Goal: Transaction & Acquisition: Book appointment/travel/reservation

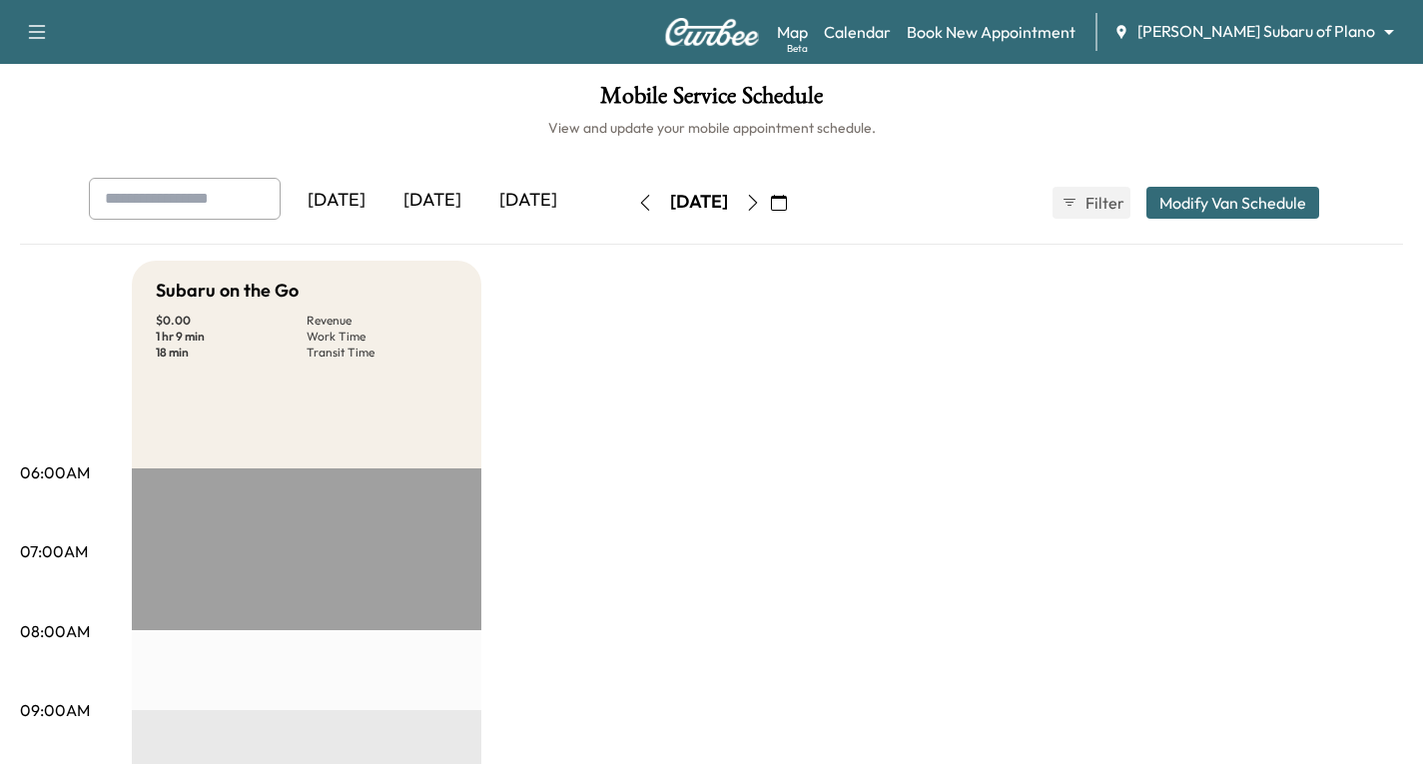
scroll to position [515, 0]
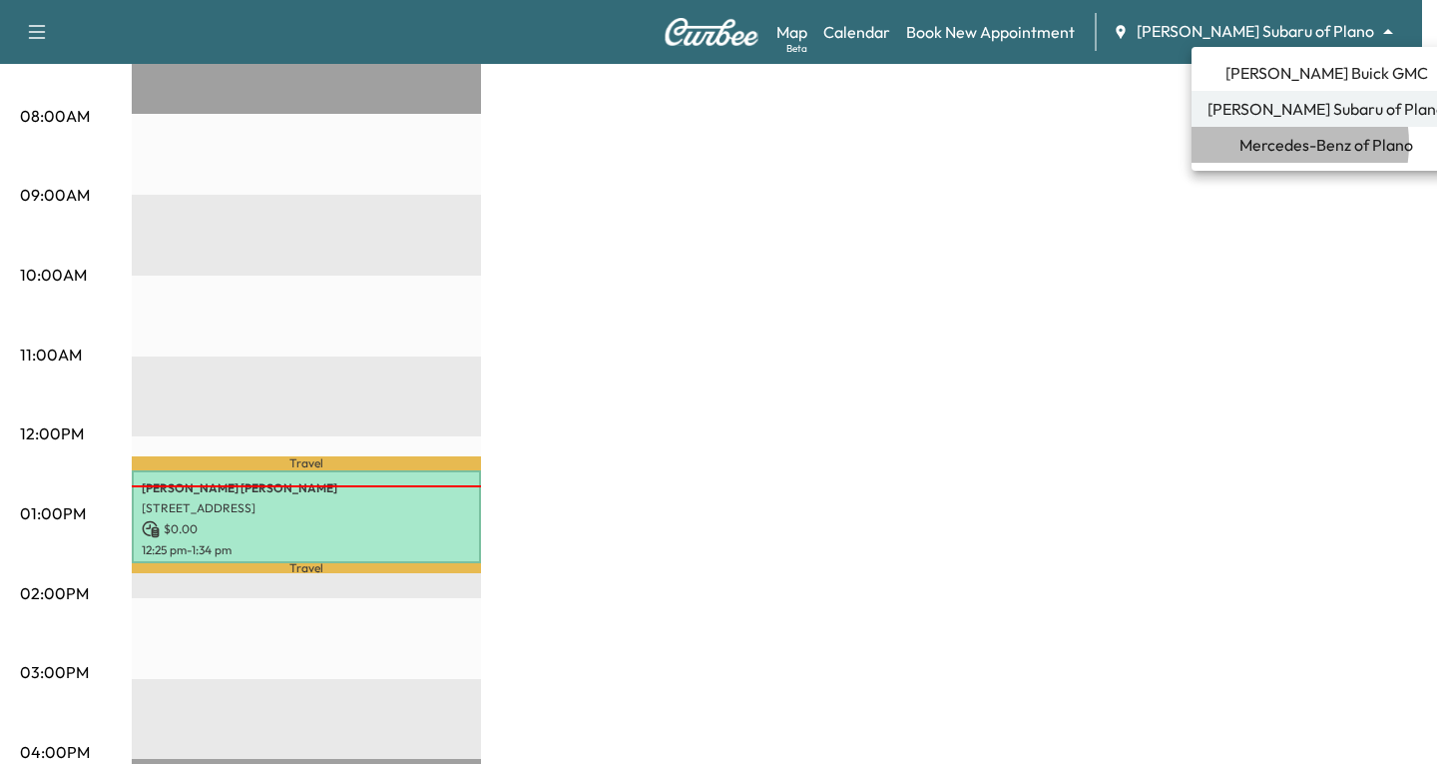
click at [1277, 144] on span "Mercedes-Benz of Plano" at bounding box center [1327, 145] width 174 height 24
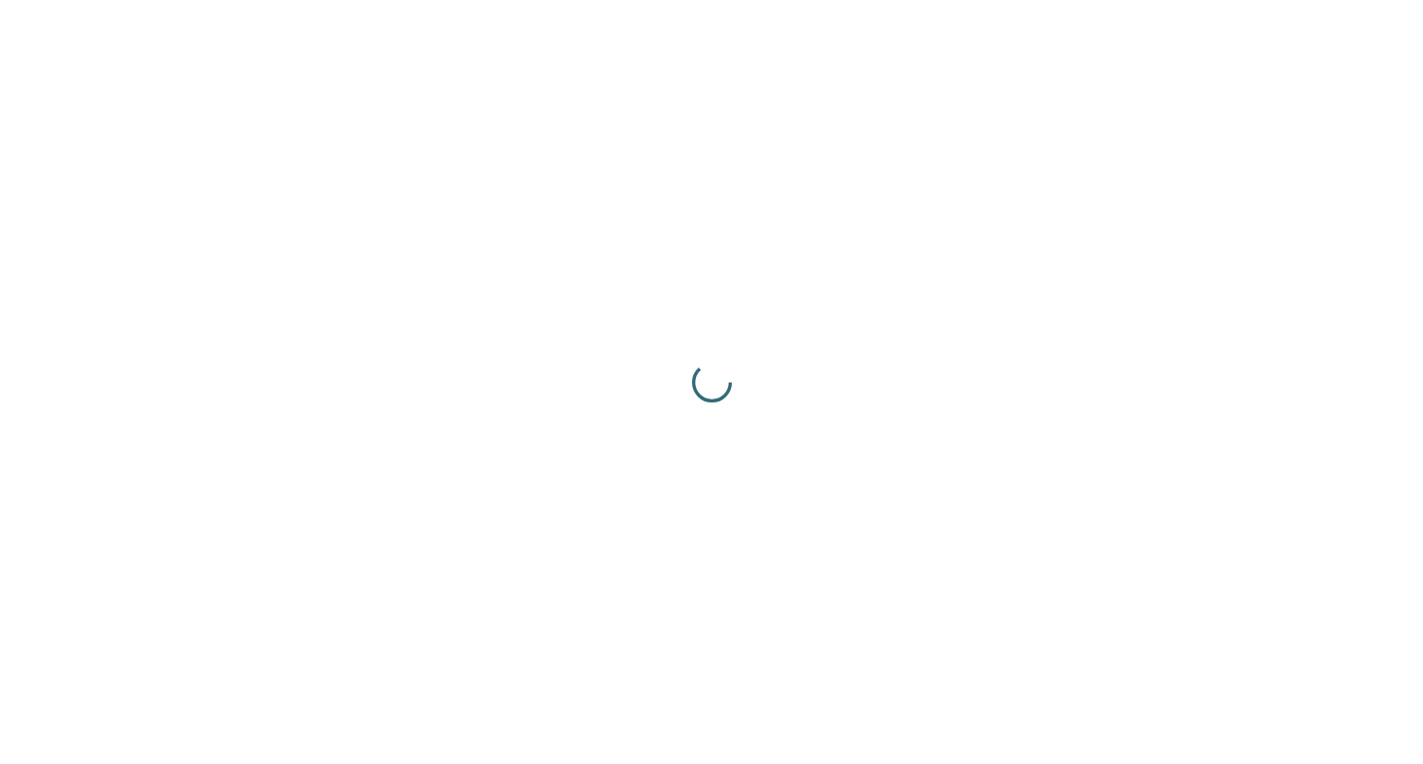
scroll to position [0, 0]
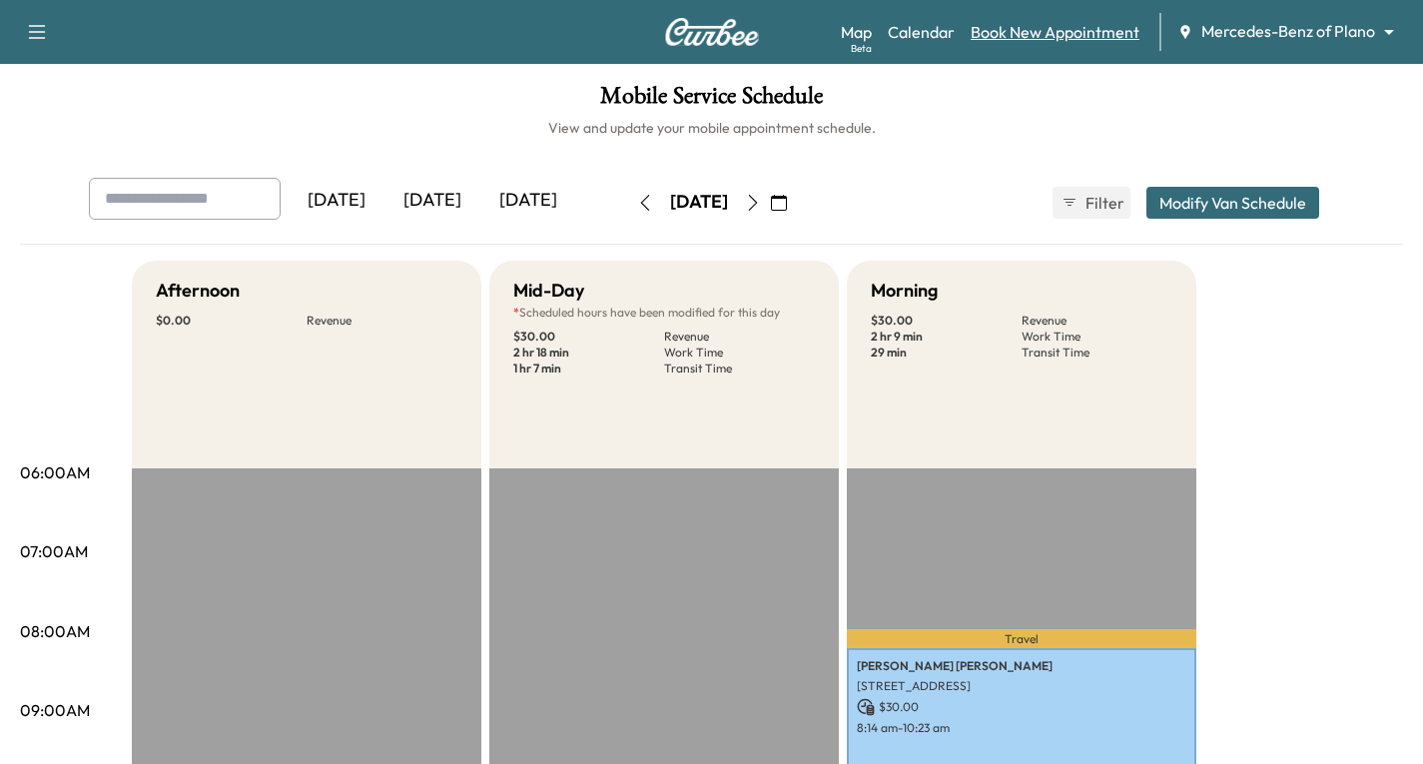
click at [1031, 32] on link "Book New Appointment" at bounding box center [1054, 32] width 169 height 24
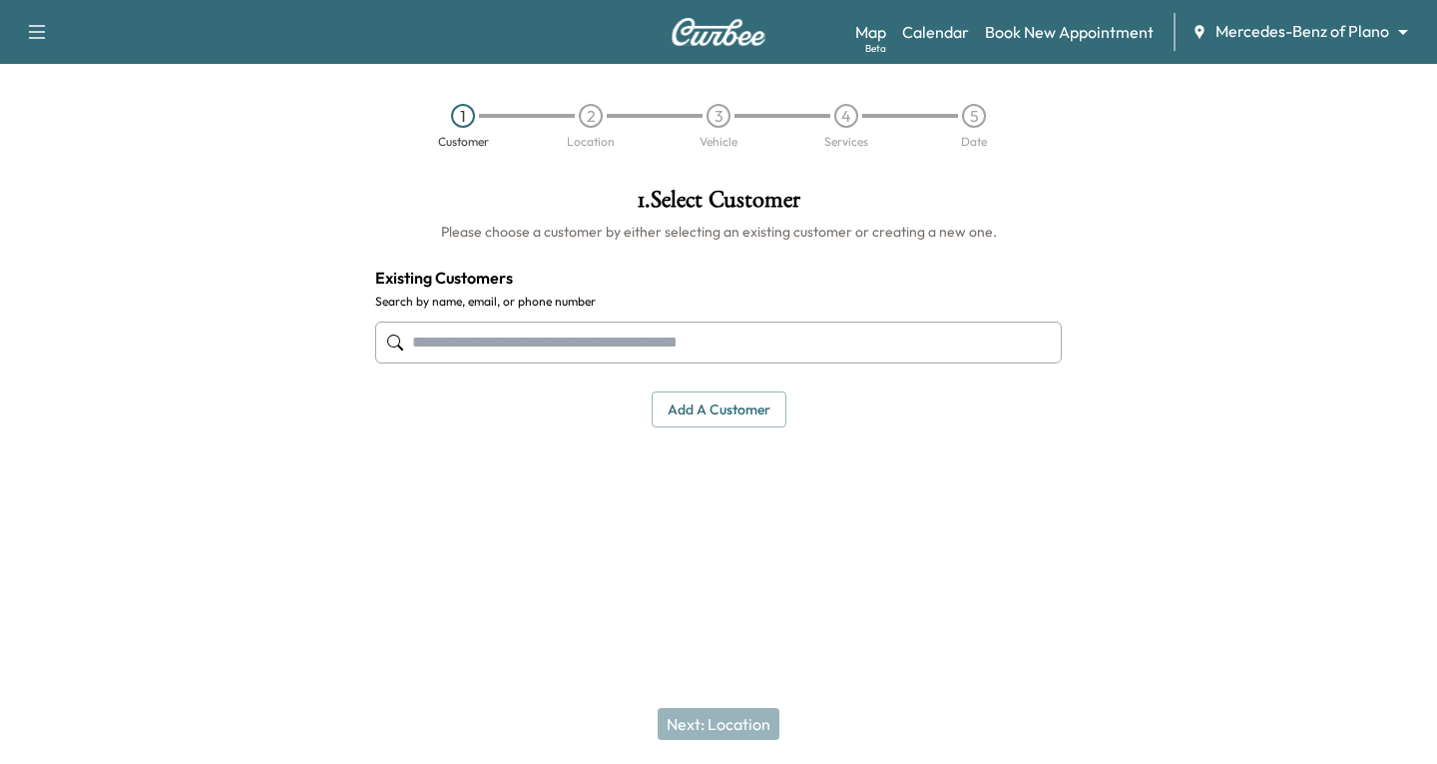
click at [465, 336] on input "text" at bounding box center [718, 342] width 687 height 42
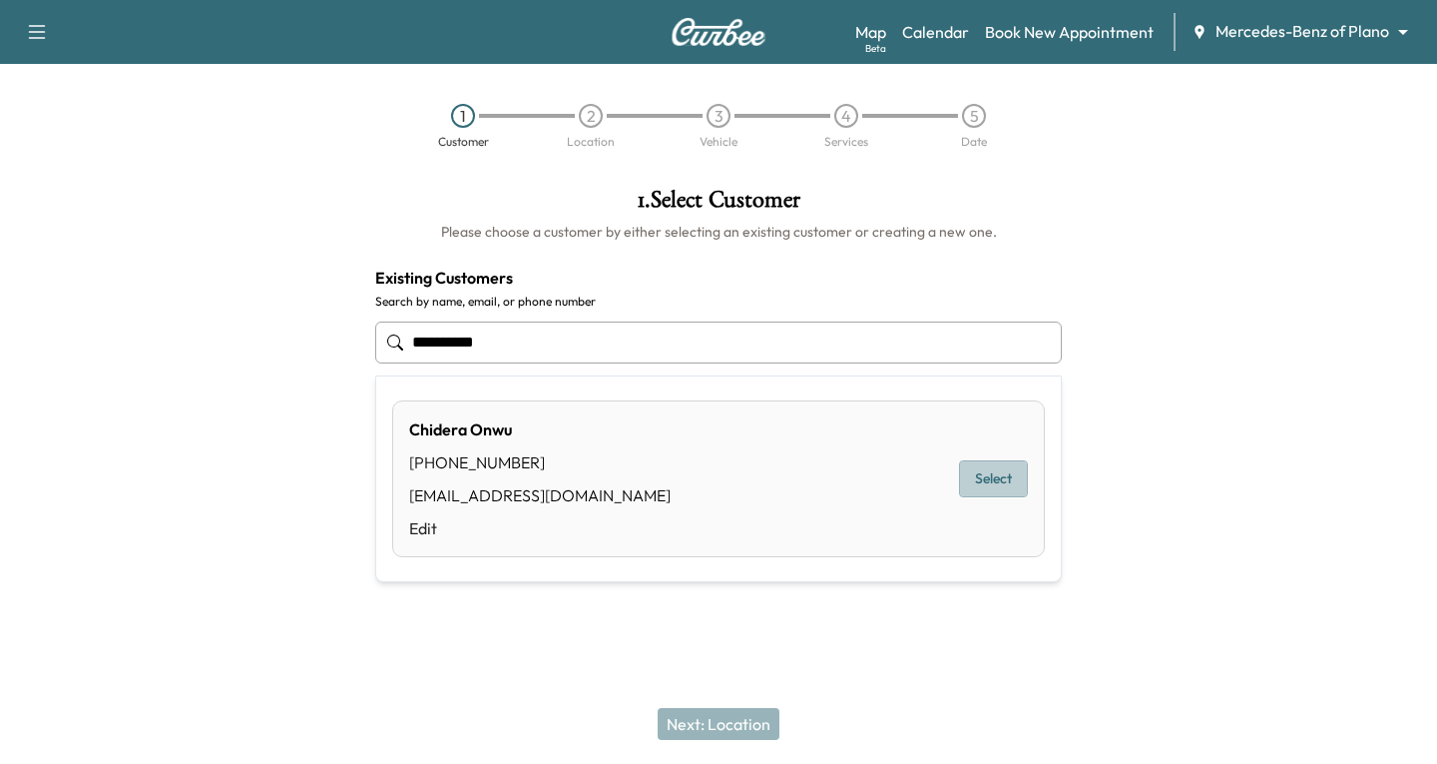
click at [993, 476] on button "Select" at bounding box center [993, 478] width 69 height 37
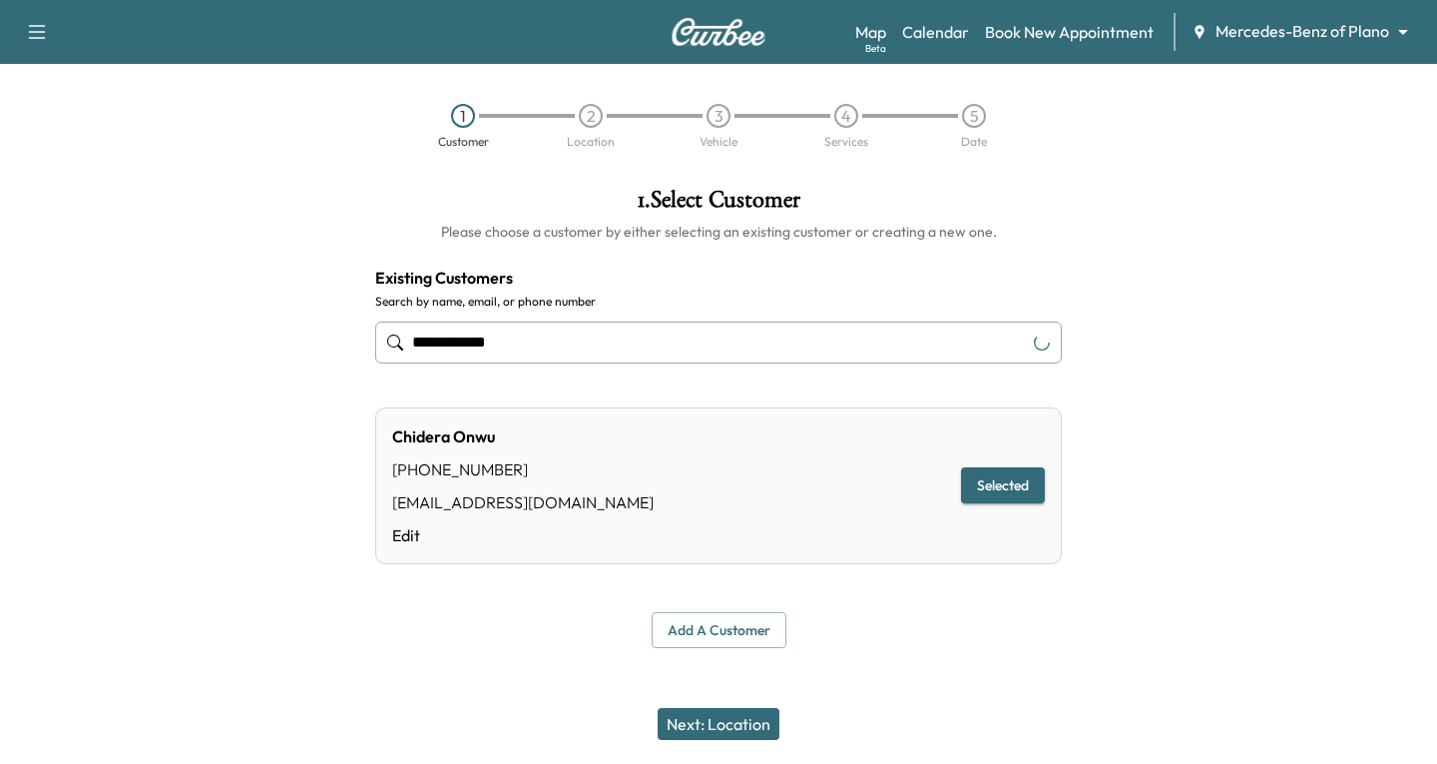
type input "**********"
click at [699, 719] on button "Next: Location" at bounding box center [719, 724] width 122 height 32
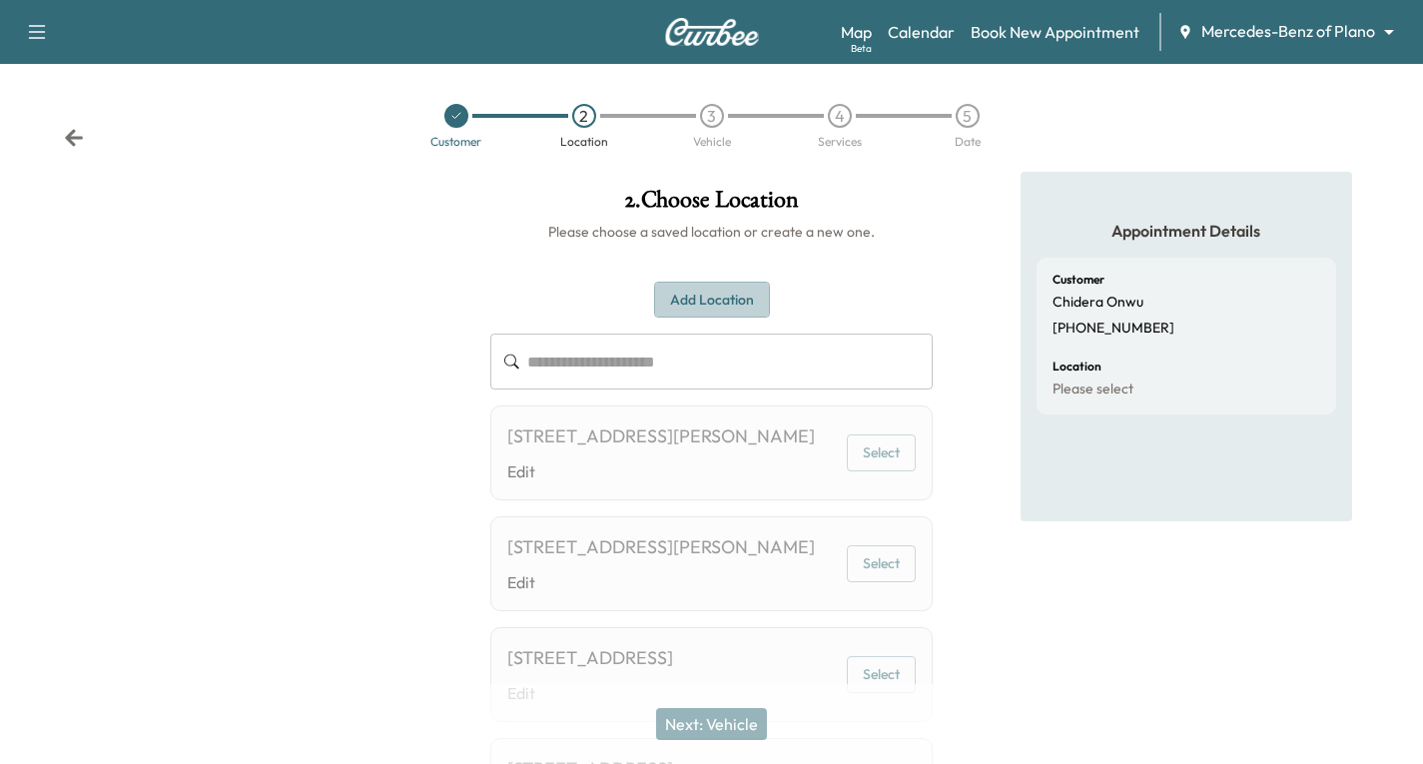
click at [703, 297] on button "Add Location" at bounding box center [712, 300] width 116 height 37
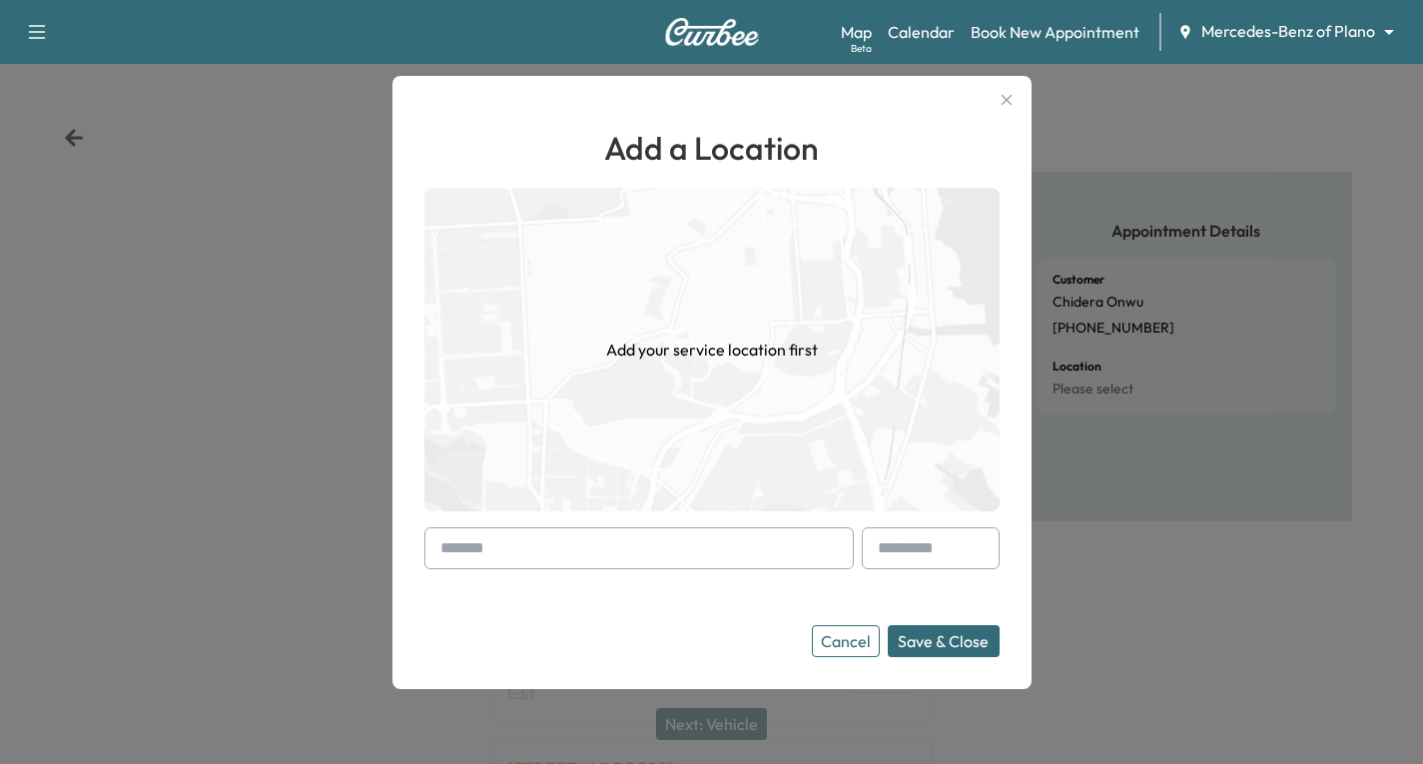
click at [430, 549] on div "Add a Location Add your service location first Cancel Save & Close" at bounding box center [711, 382] width 639 height 613
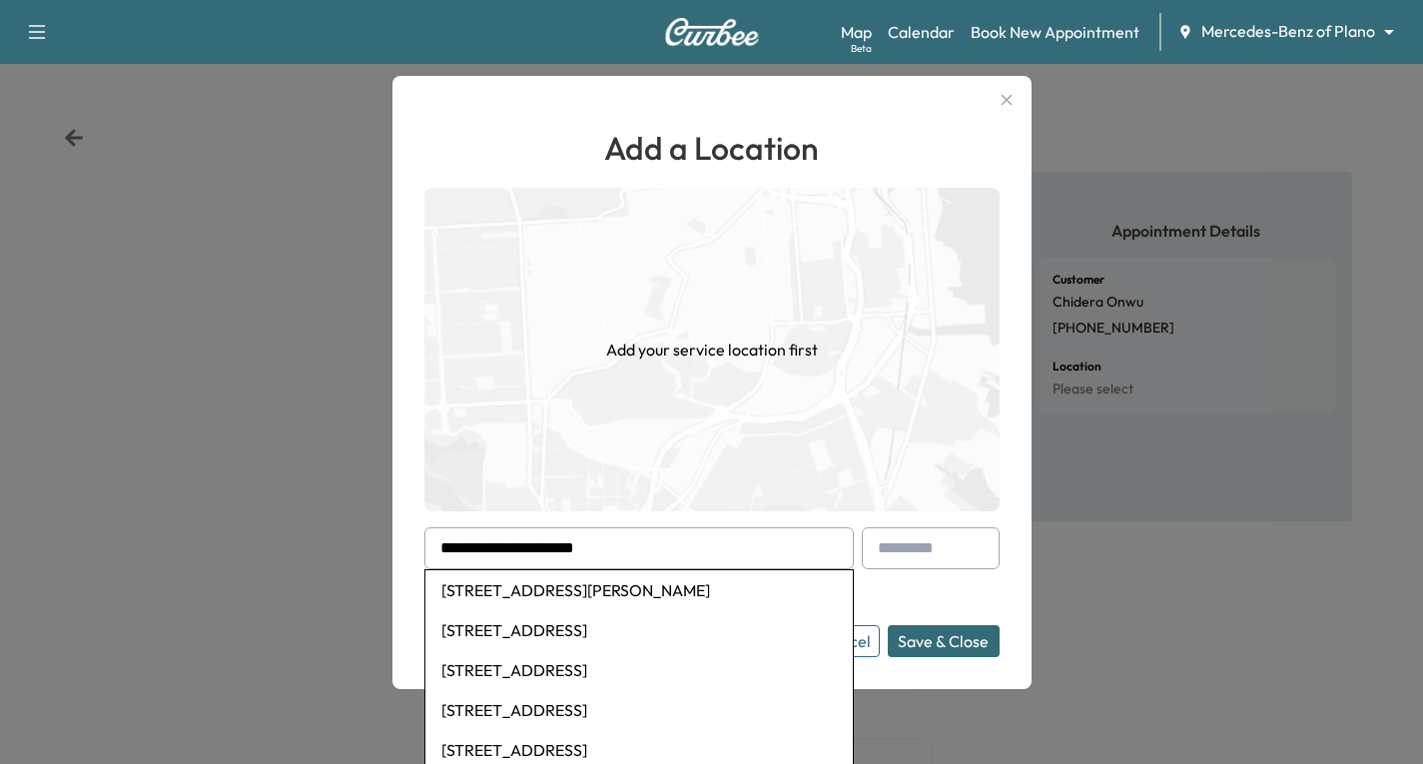
click at [627, 624] on li "[STREET_ADDRESS]" at bounding box center [638, 630] width 427 height 40
type input "**********"
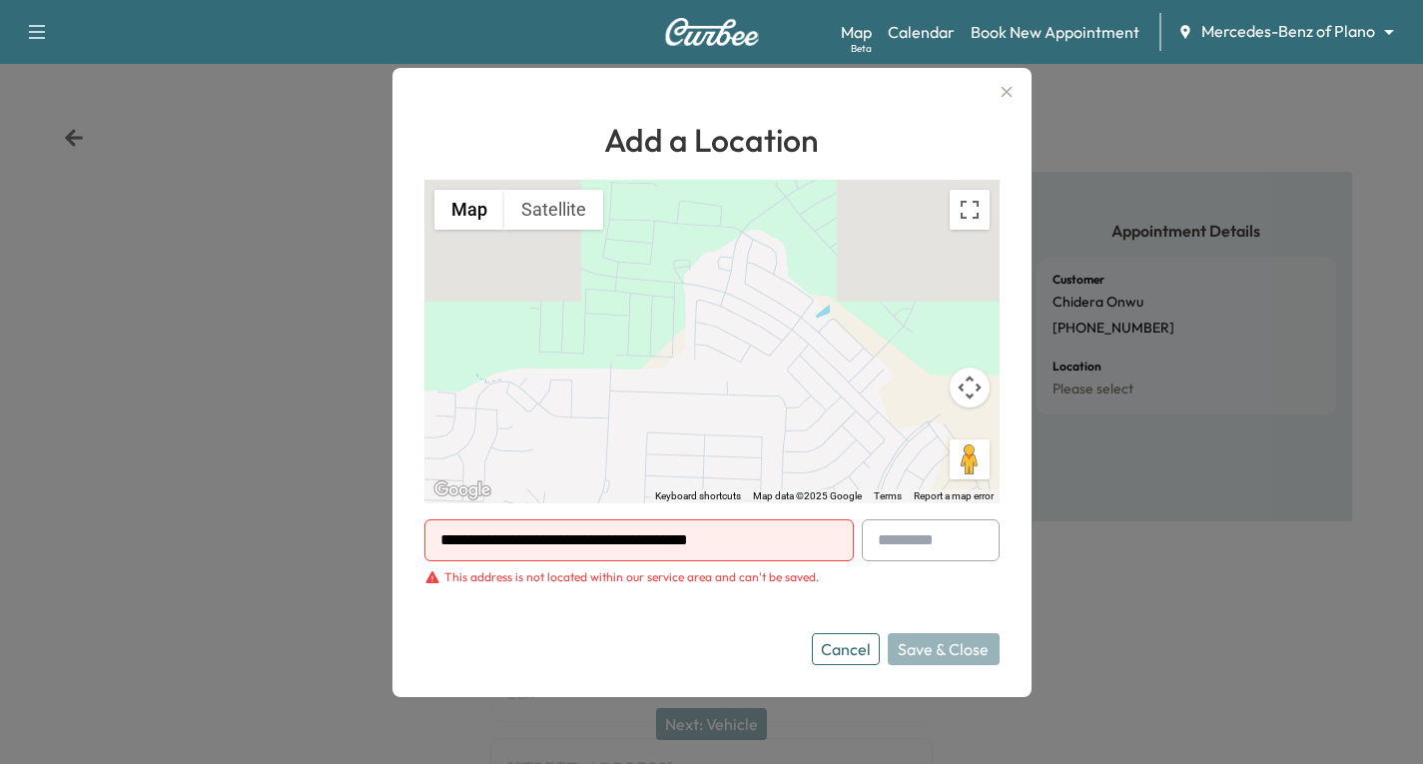
click at [1016, 91] on icon "button" at bounding box center [1006, 92] width 24 height 24
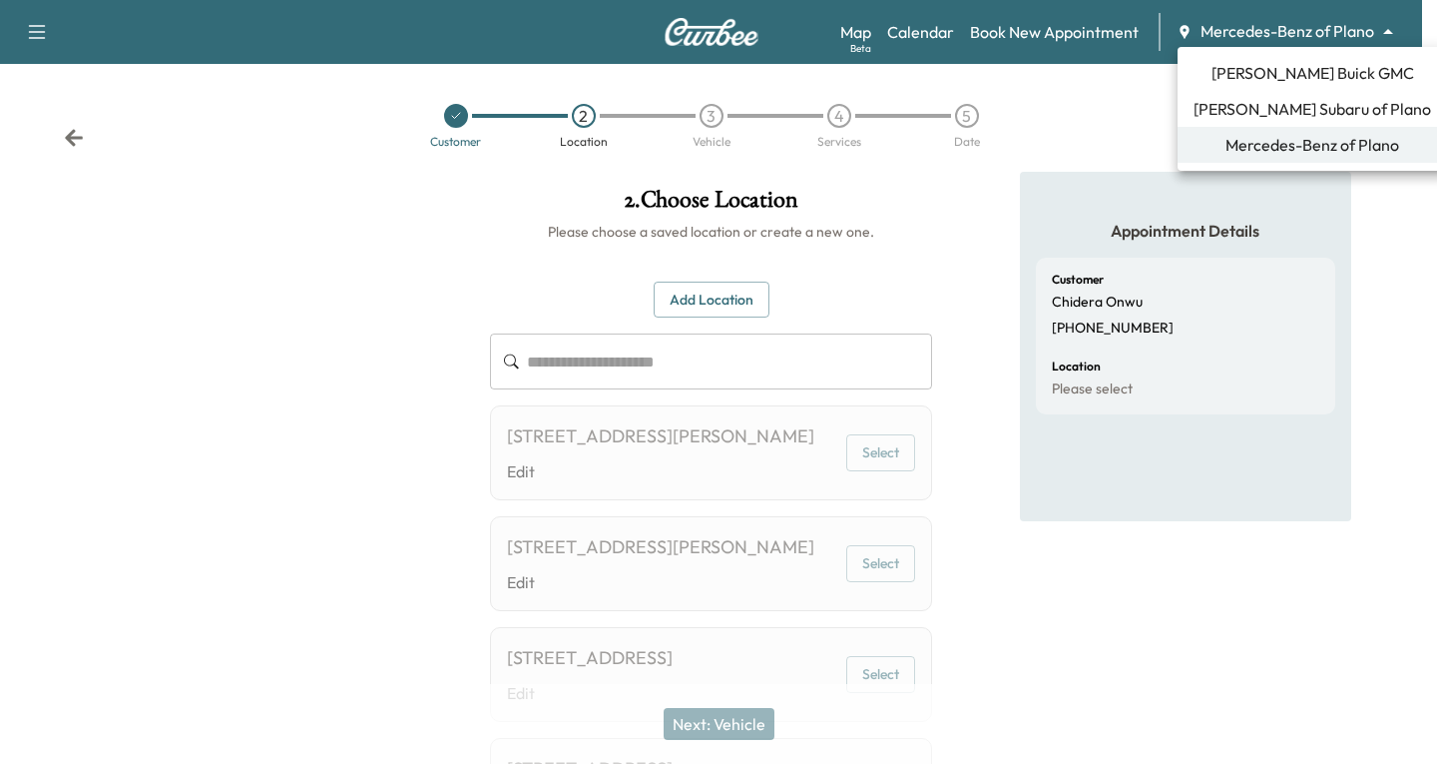
click at [1384, 33] on body "**********" at bounding box center [718, 382] width 1437 height 764
click at [1264, 64] on span "[PERSON_NAME] Buick GMC" at bounding box center [1313, 73] width 203 height 24
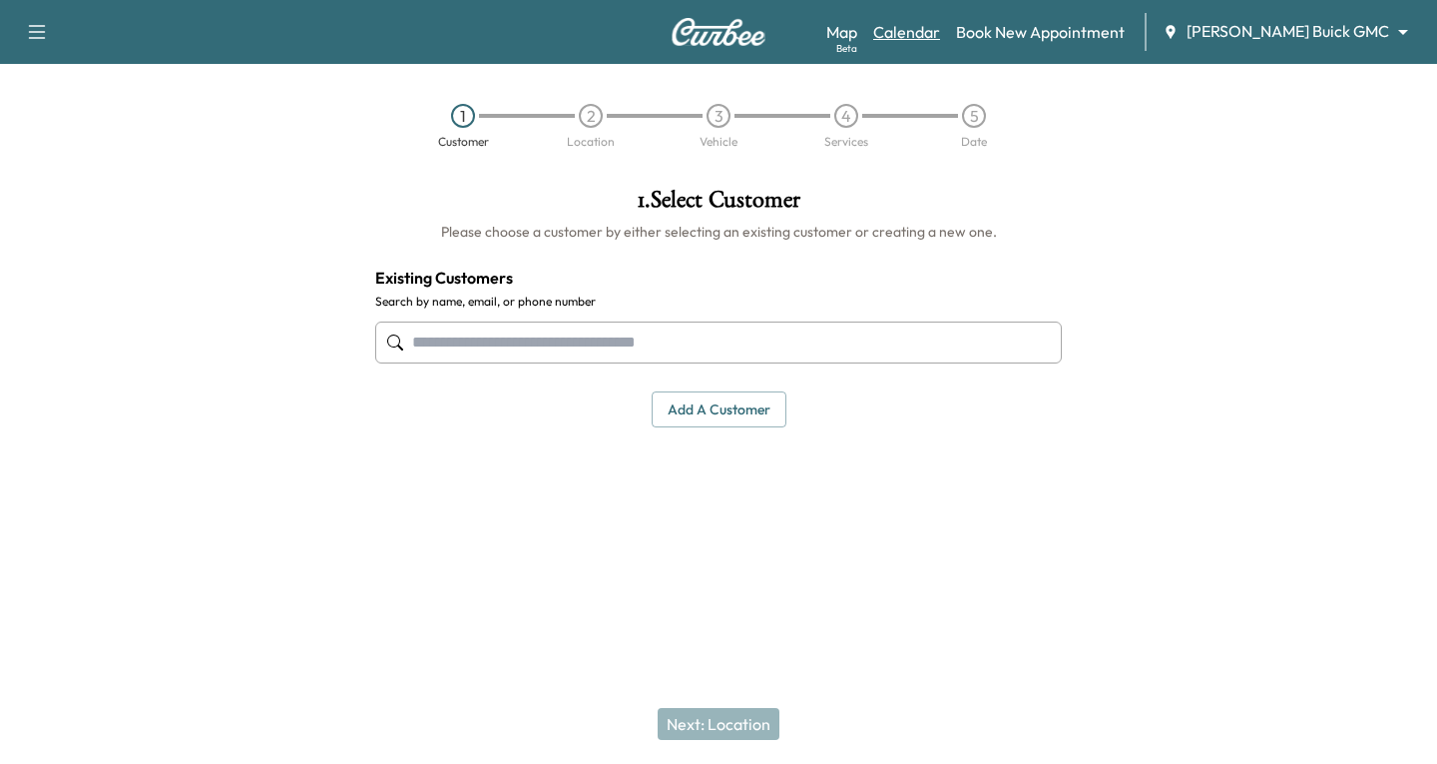
click at [940, 36] on link "Calendar" at bounding box center [906, 32] width 67 height 24
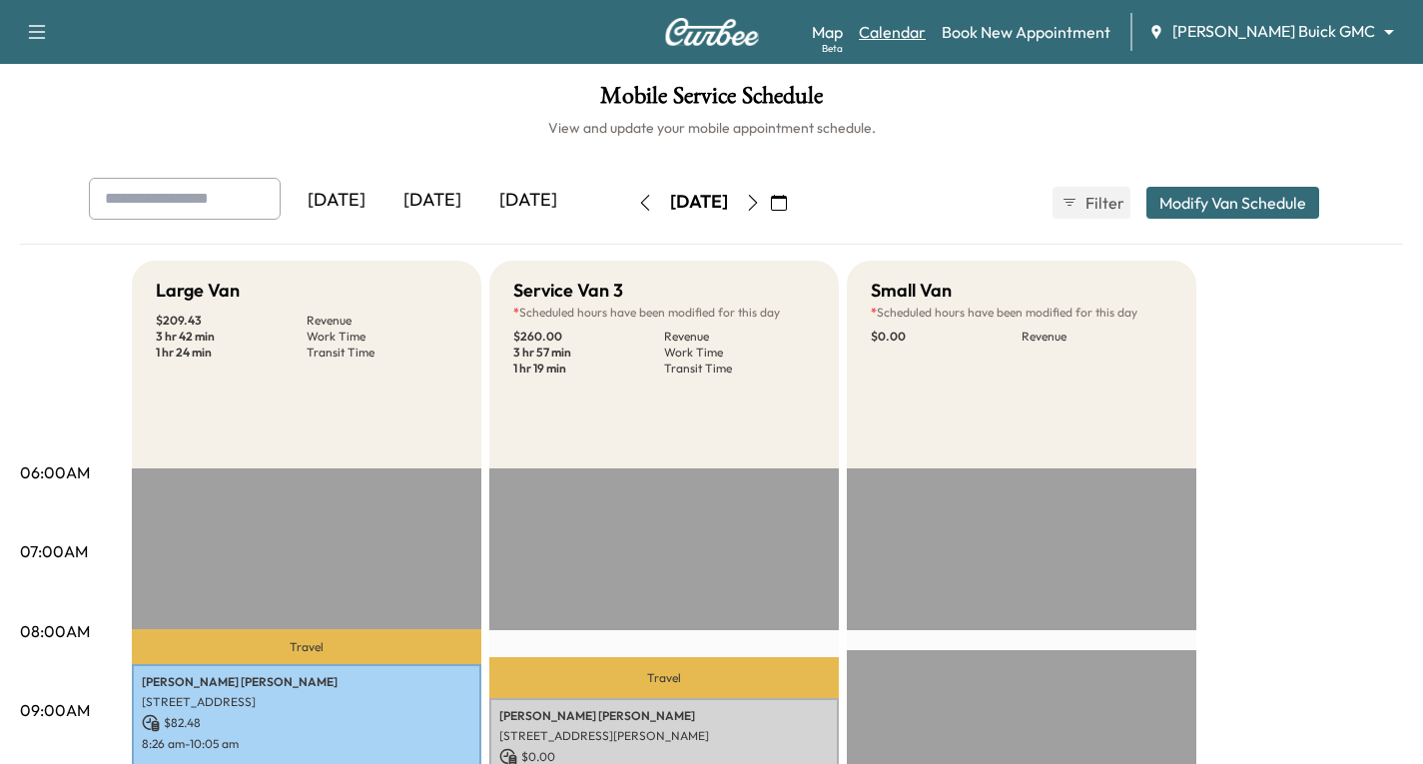
click at [925, 28] on link "Calendar" at bounding box center [891, 32] width 67 height 24
click at [761, 208] on icon "button" at bounding box center [753, 203] width 16 height 16
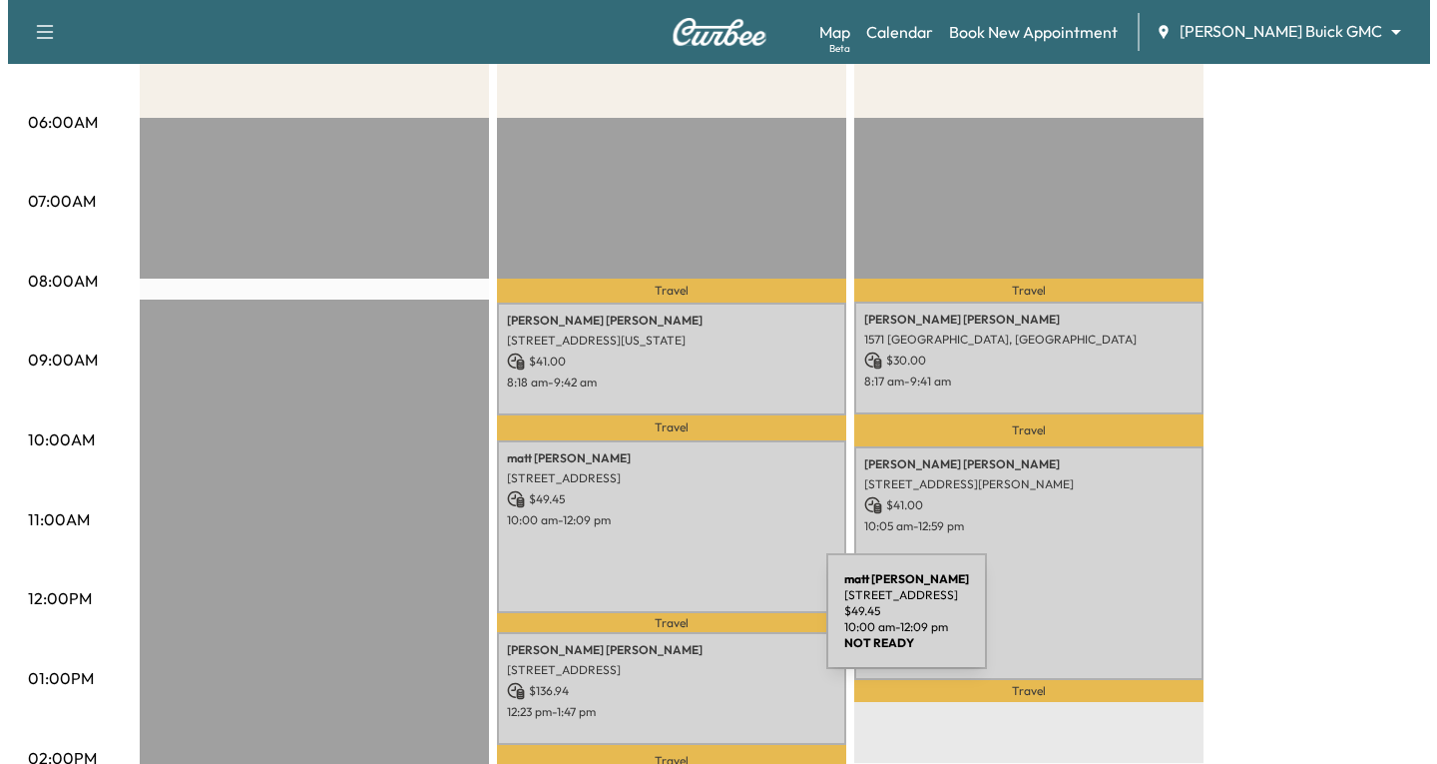
scroll to position [399, 0]
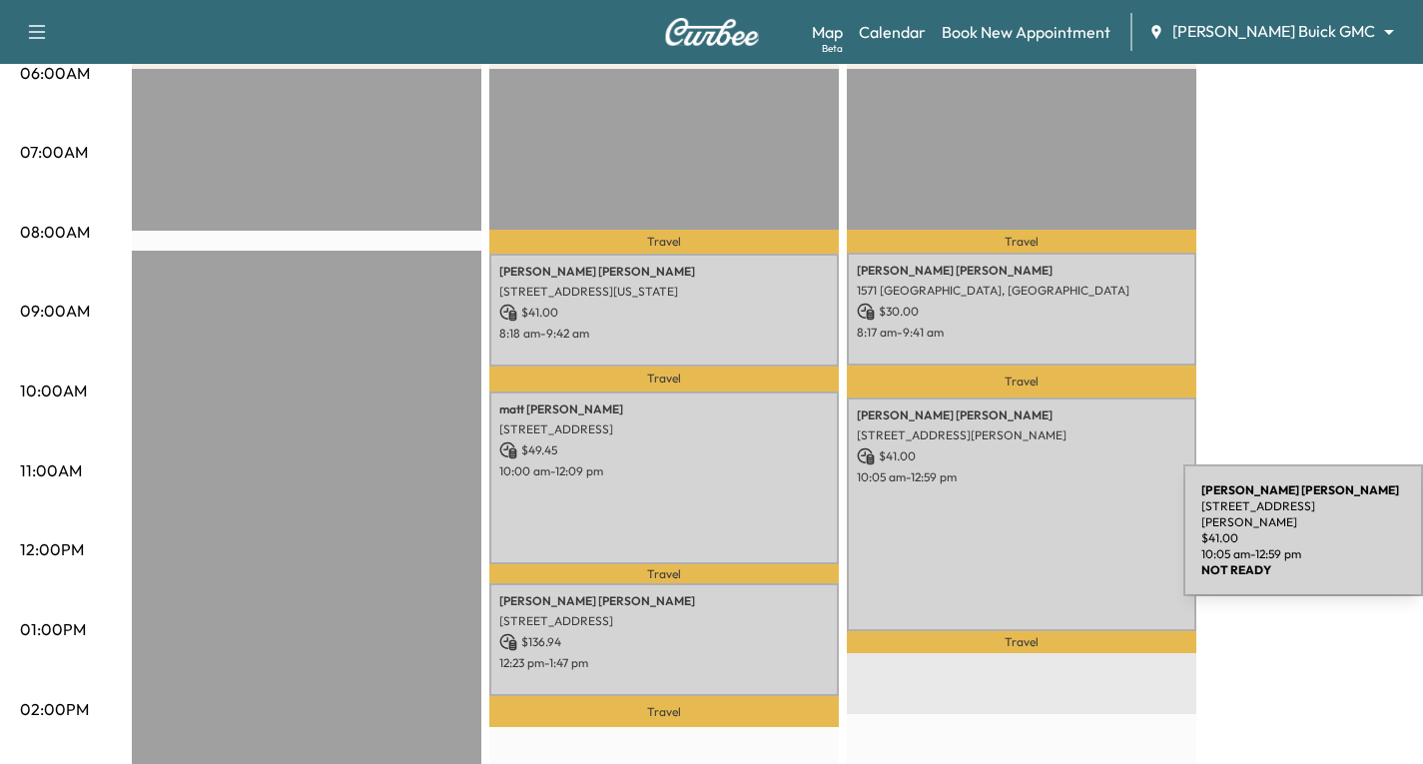
drag, startPoint x: 1023, startPoint y: 507, endPoint x: 1033, endPoint y: 534, distance: 28.7
click at [1033, 534] on div "[PERSON_NAME] [STREET_ADDRESS][PERSON_NAME] $ 41.00 10:05 am - 12:59 pm" at bounding box center [1021, 514] width 349 height 234
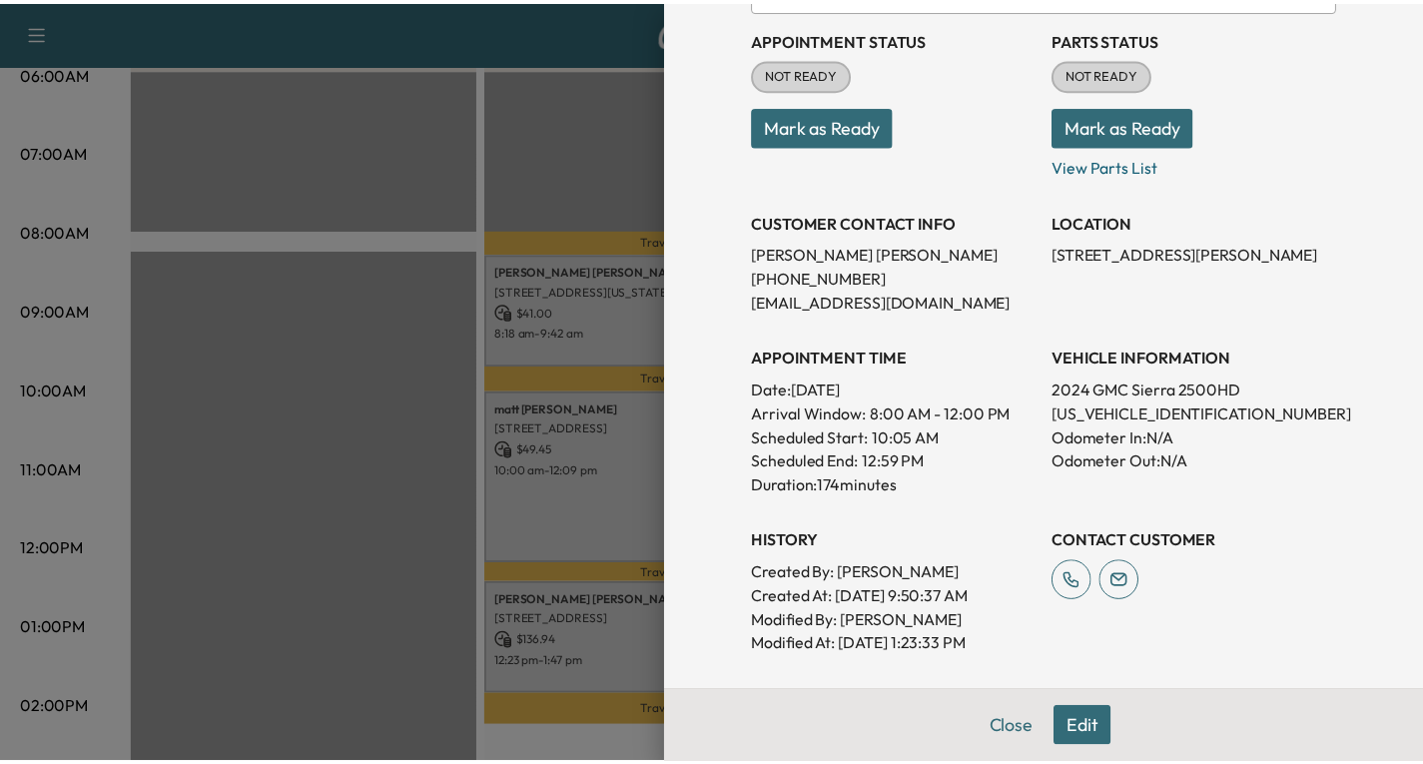
scroll to position [299, 0]
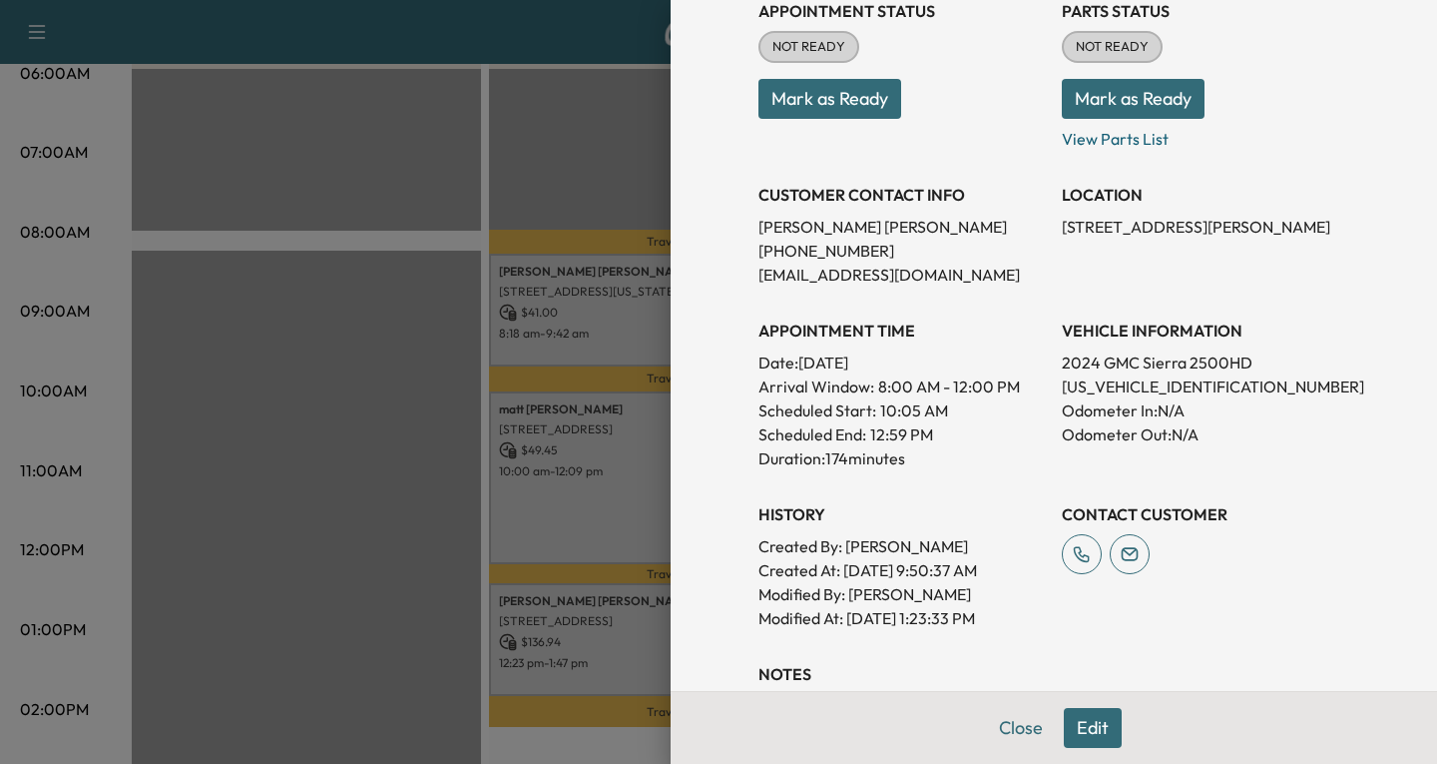
click at [346, 157] on div at bounding box center [718, 382] width 1437 height 764
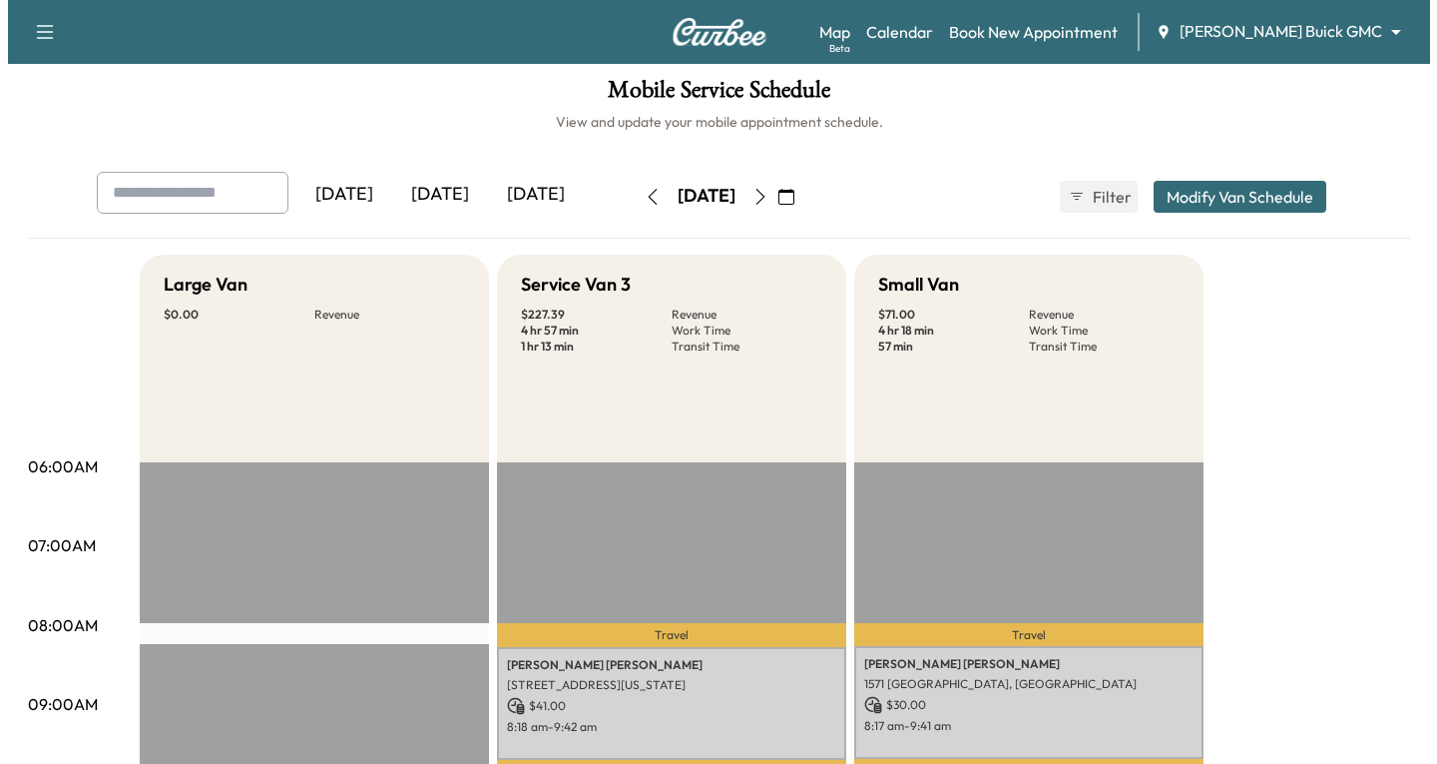
scroll to position [0, 0]
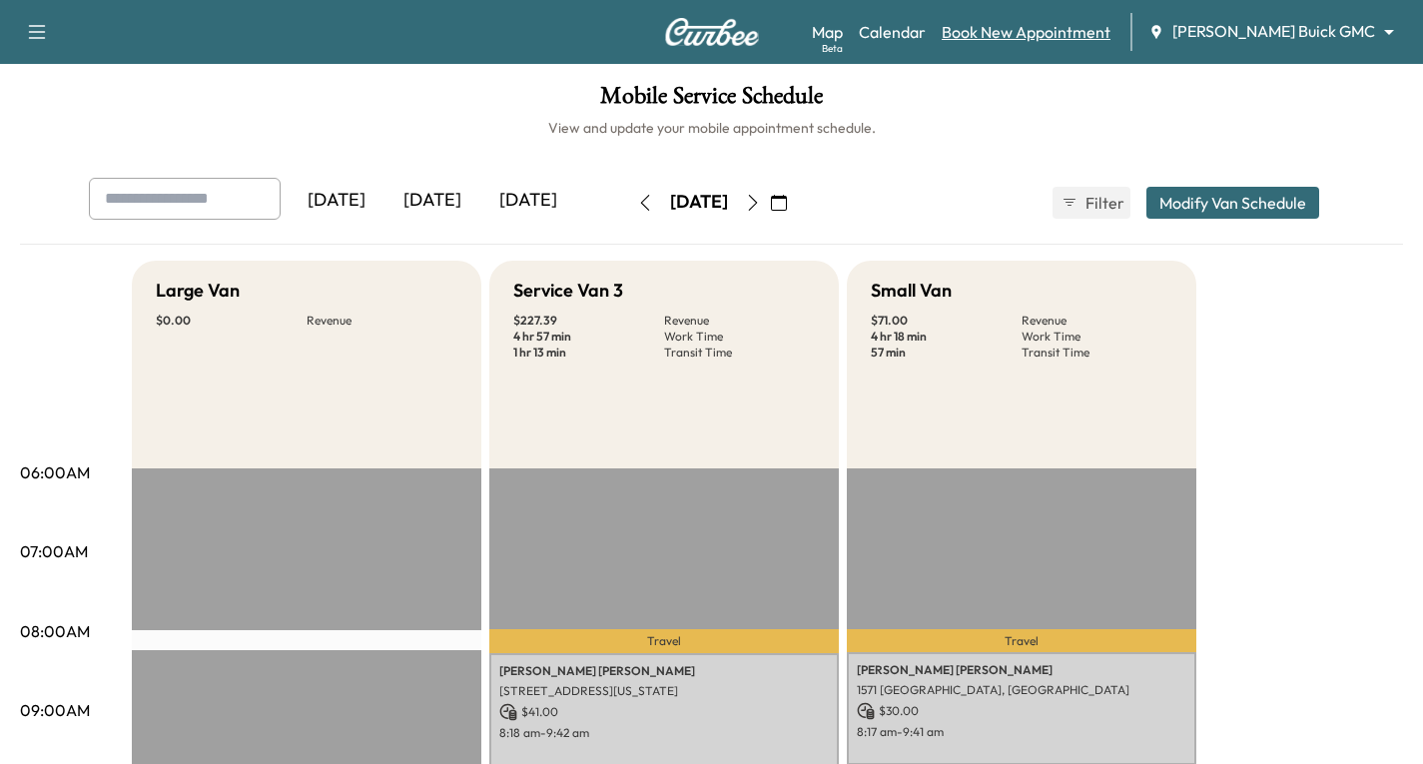
click at [1082, 31] on link "Book New Appointment" at bounding box center [1025, 32] width 169 height 24
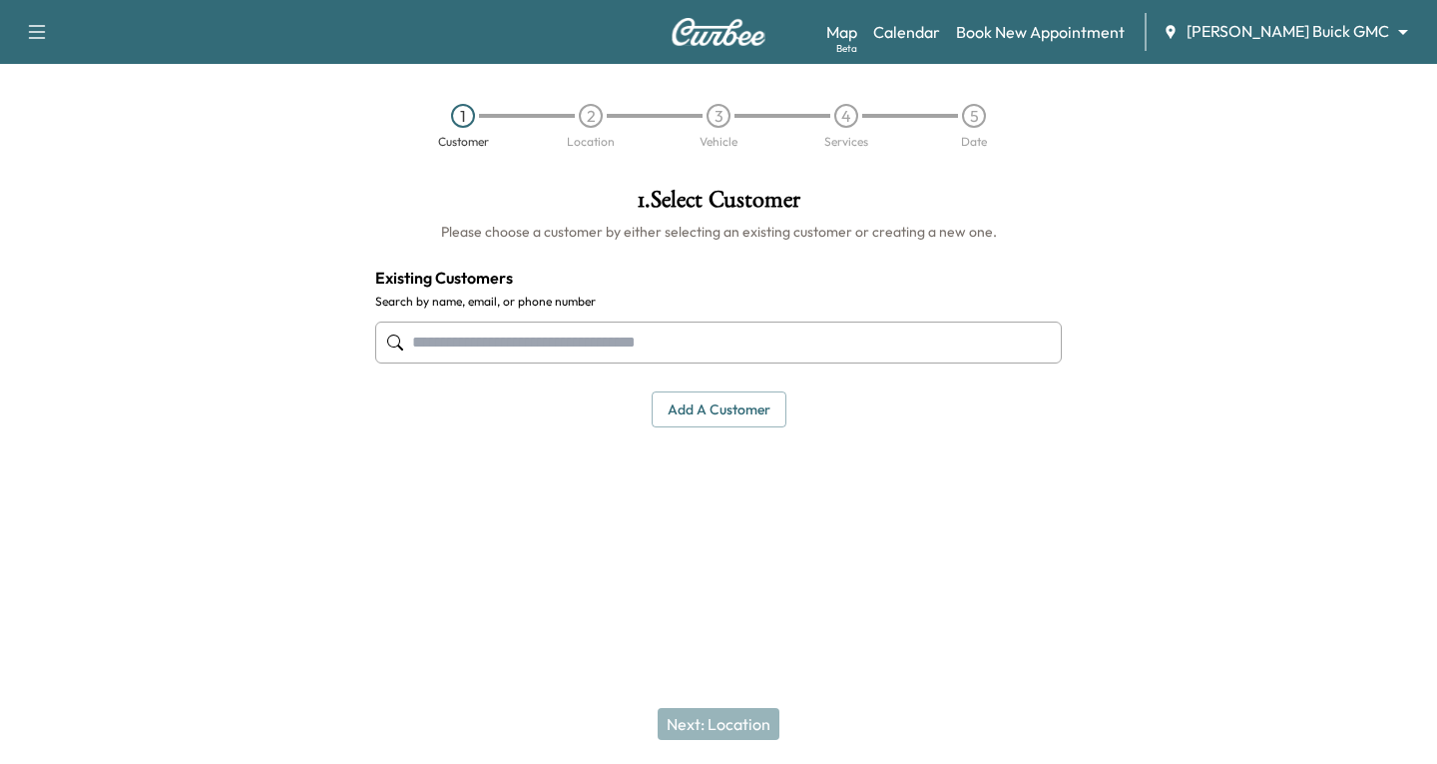
click at [425, 334] on input "text" at bounding box center [718, 342] width 687 height 42
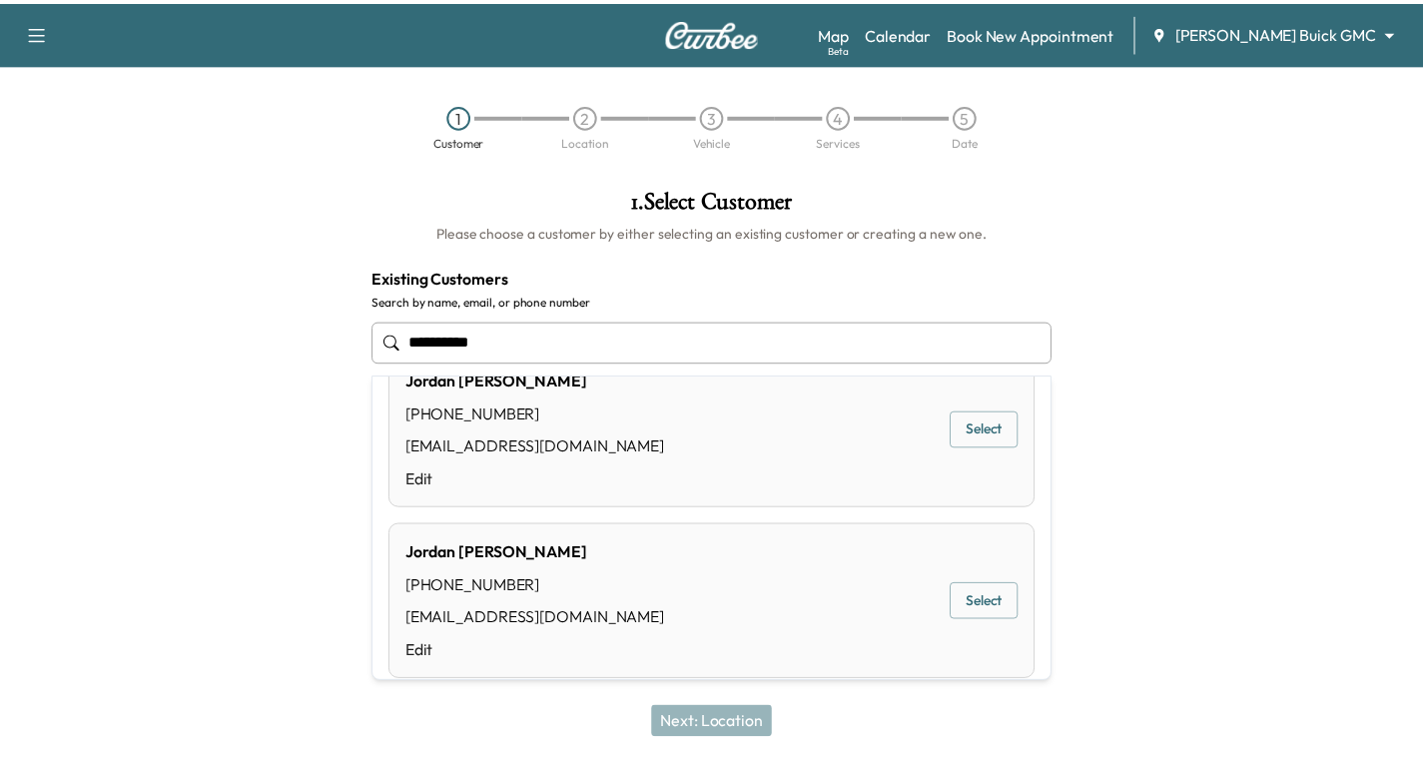
scroll to position [72, 0]
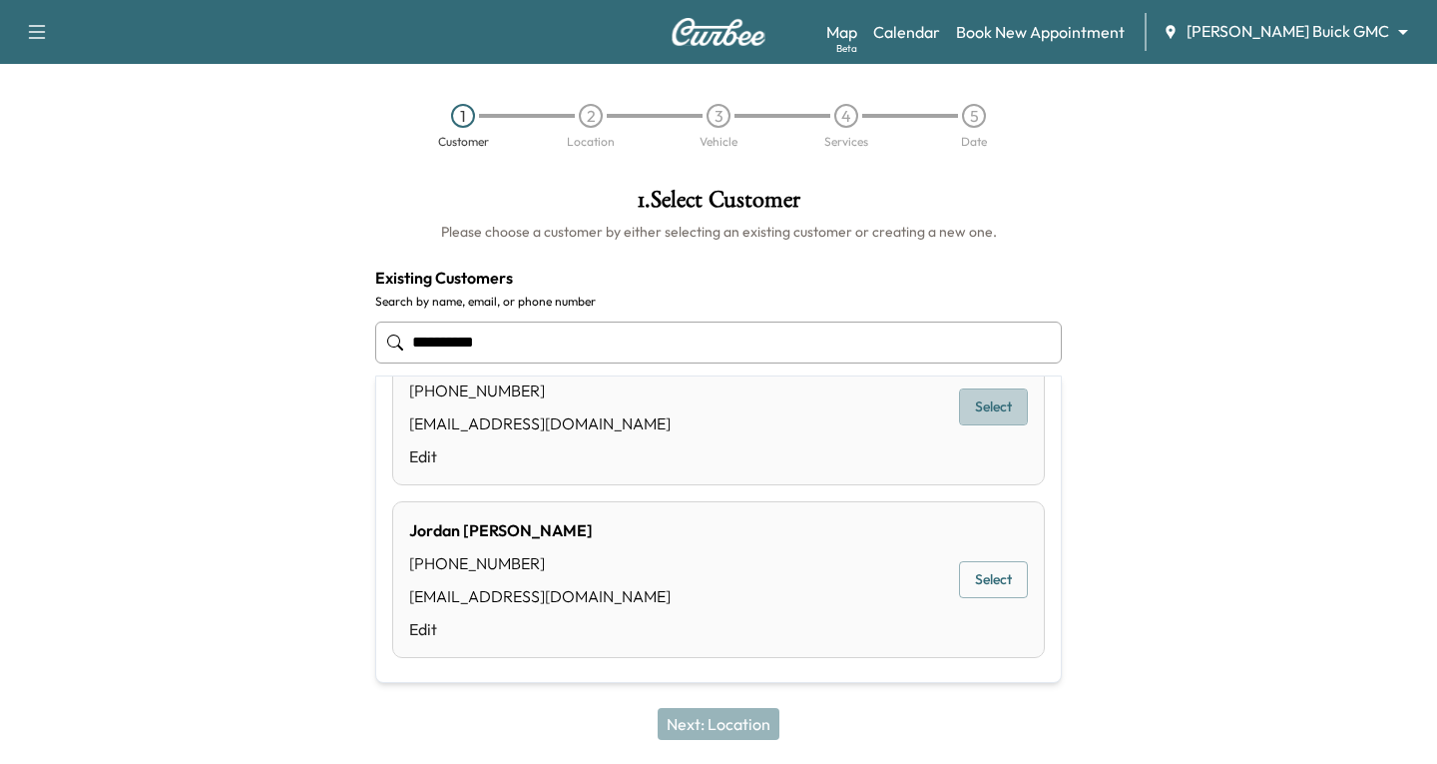
click at [979, 400] on button "Select" at bounding box center [993, 406] width 69 height 37
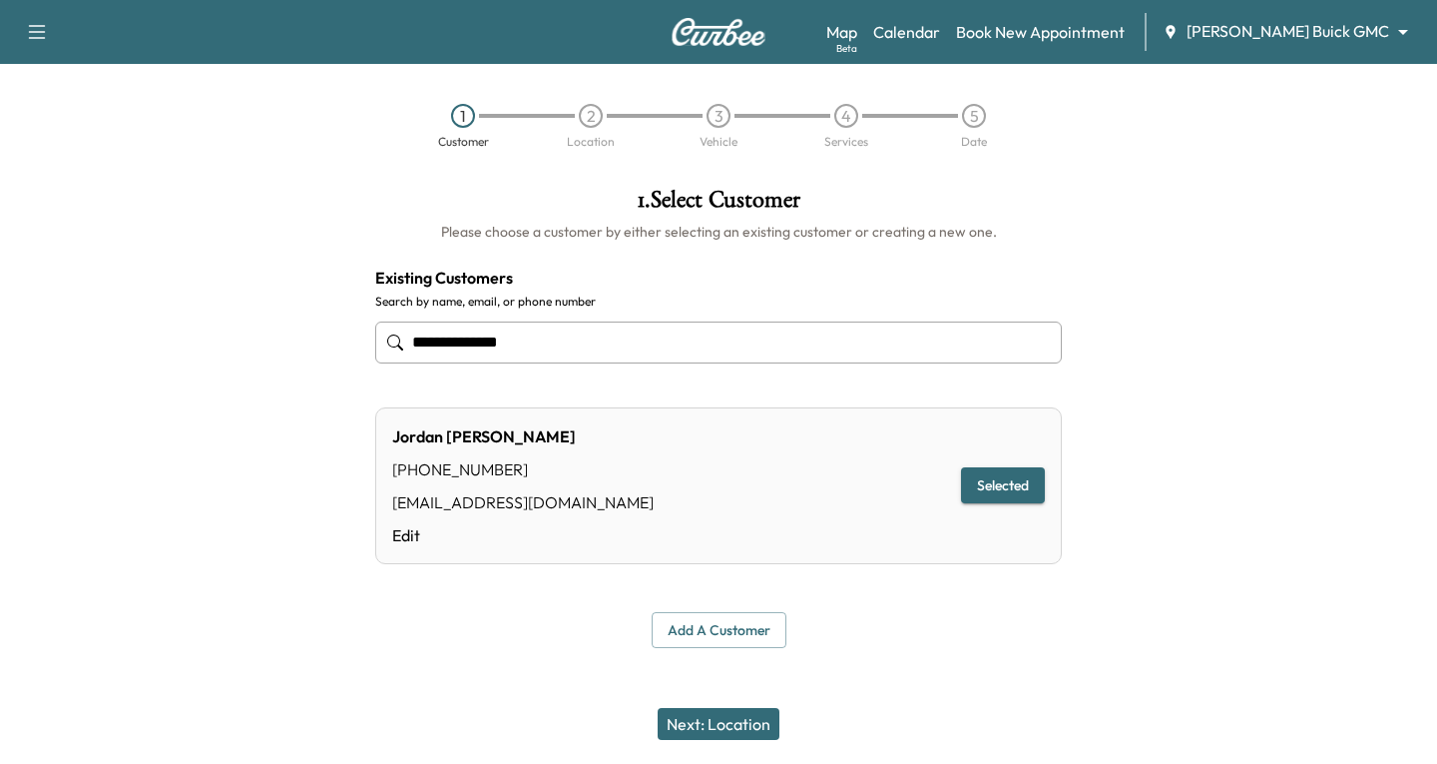
type input "**********"
click at [742, 723] on button "Next: Location" at bounding box center [719, 724] width 122 height 32
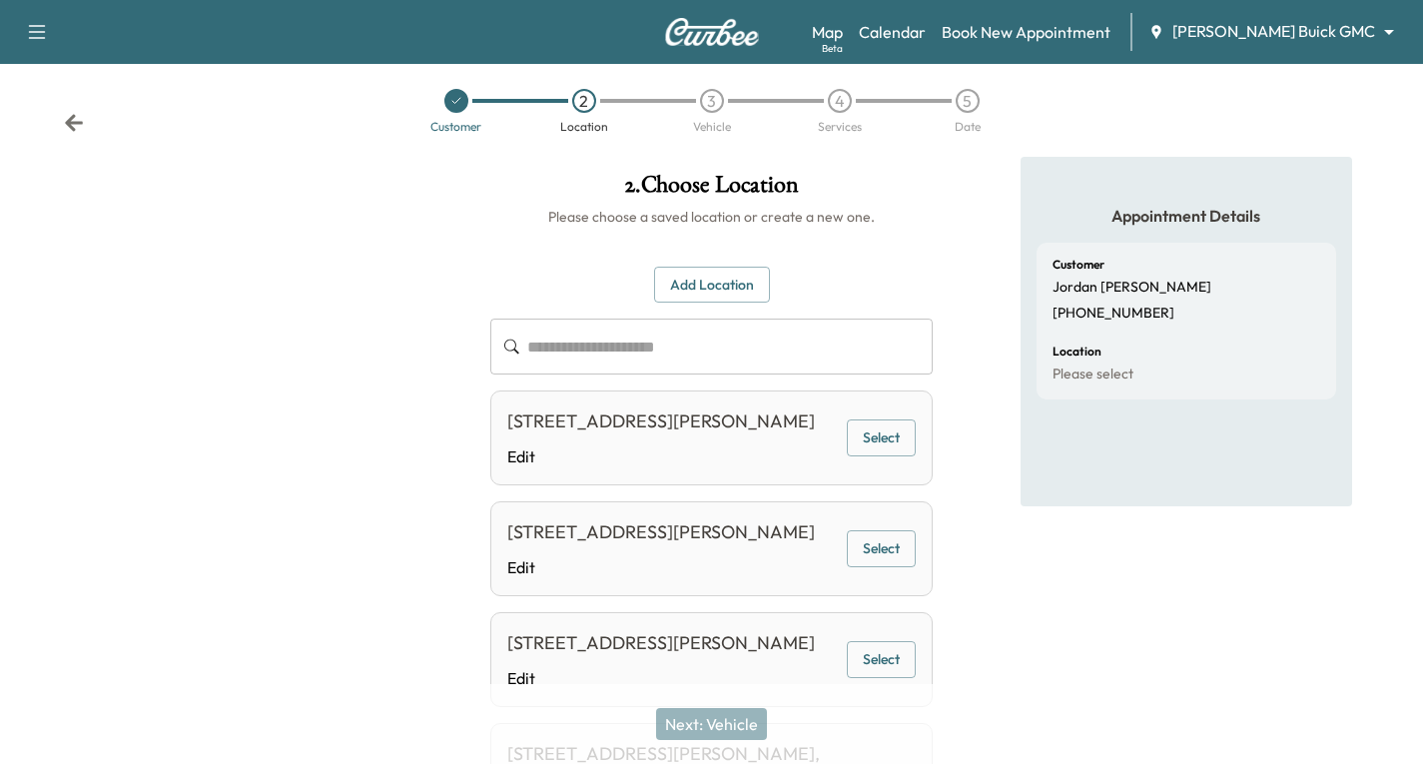
scroll to position [12, 0]
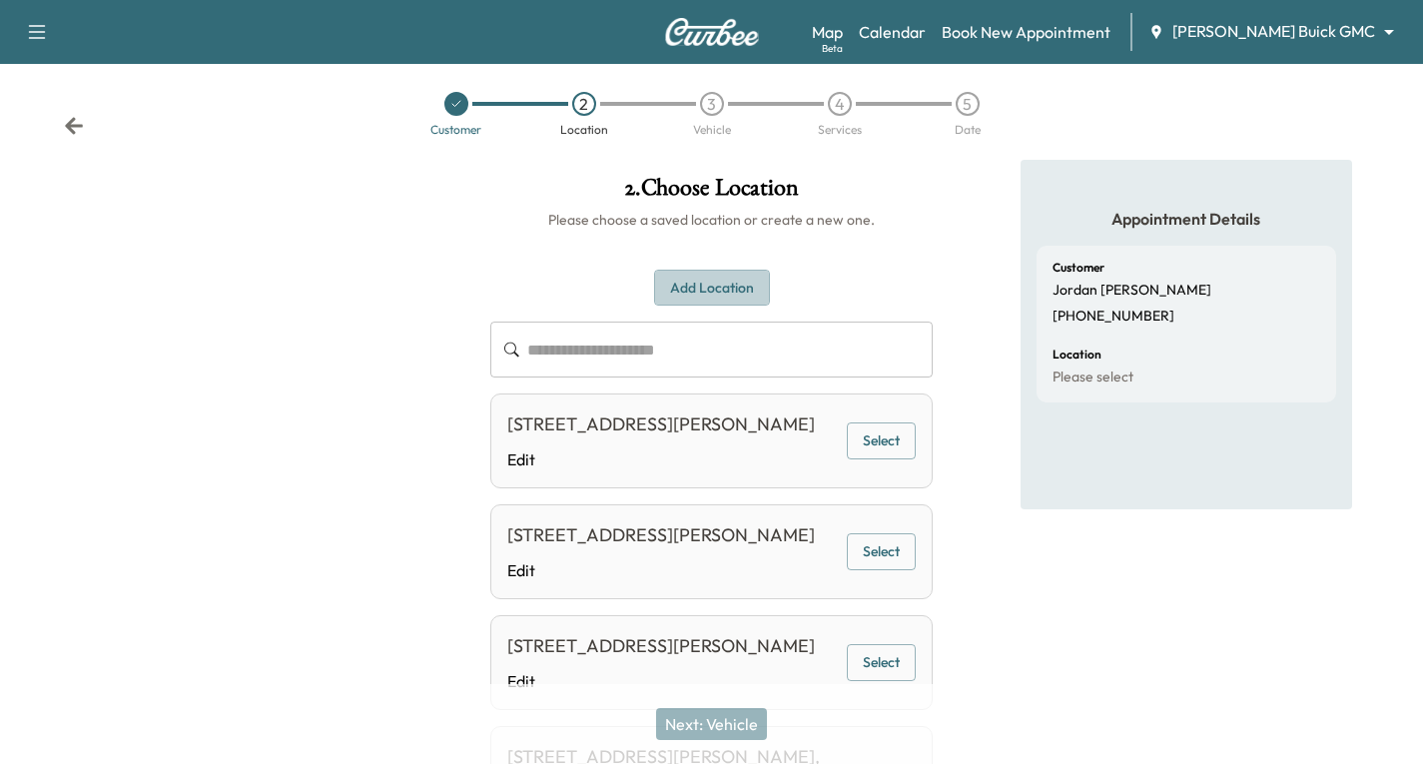
click at [687, 283] on button "Add Location" at bounding box center [712, 288] width 116 height 37
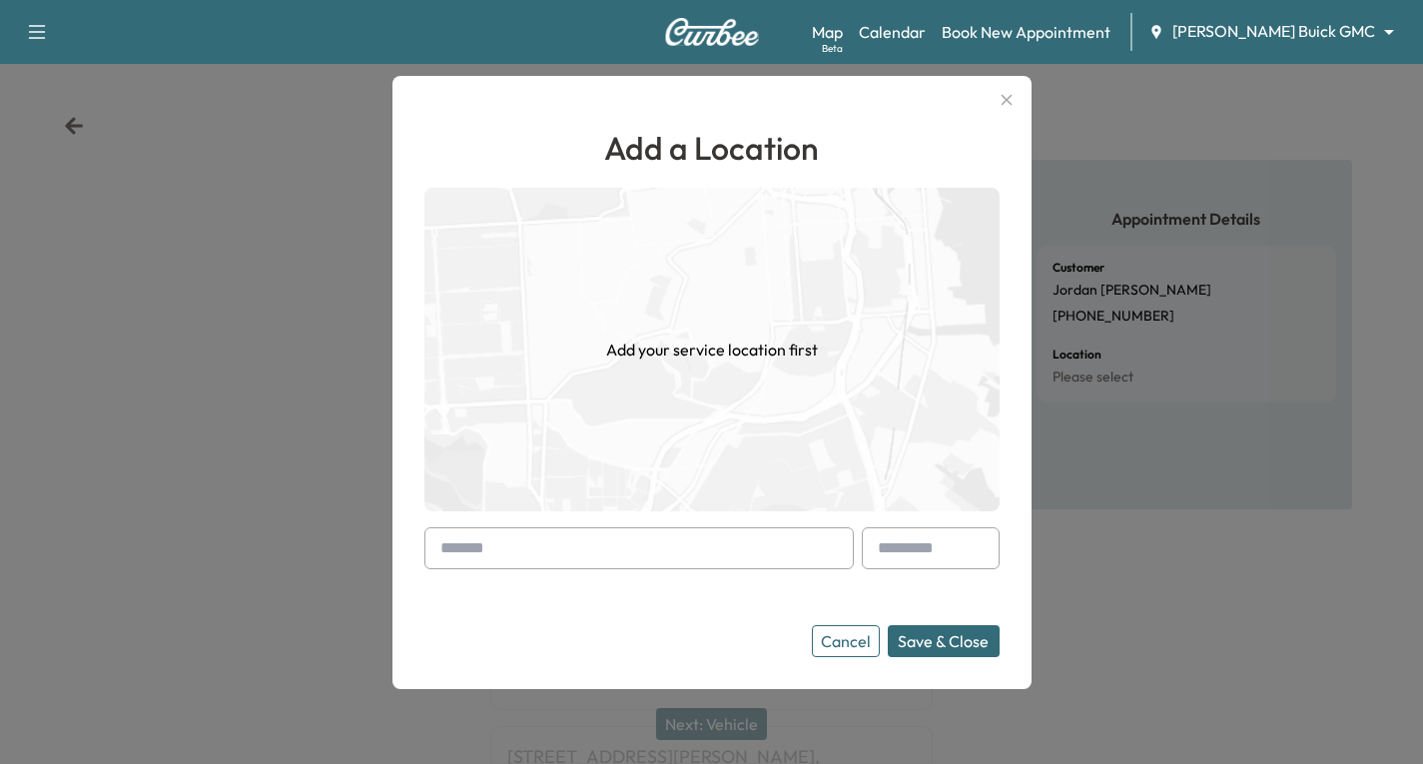
click at [461, 552] on div at bounding box center [638, 548] width 429 height 42
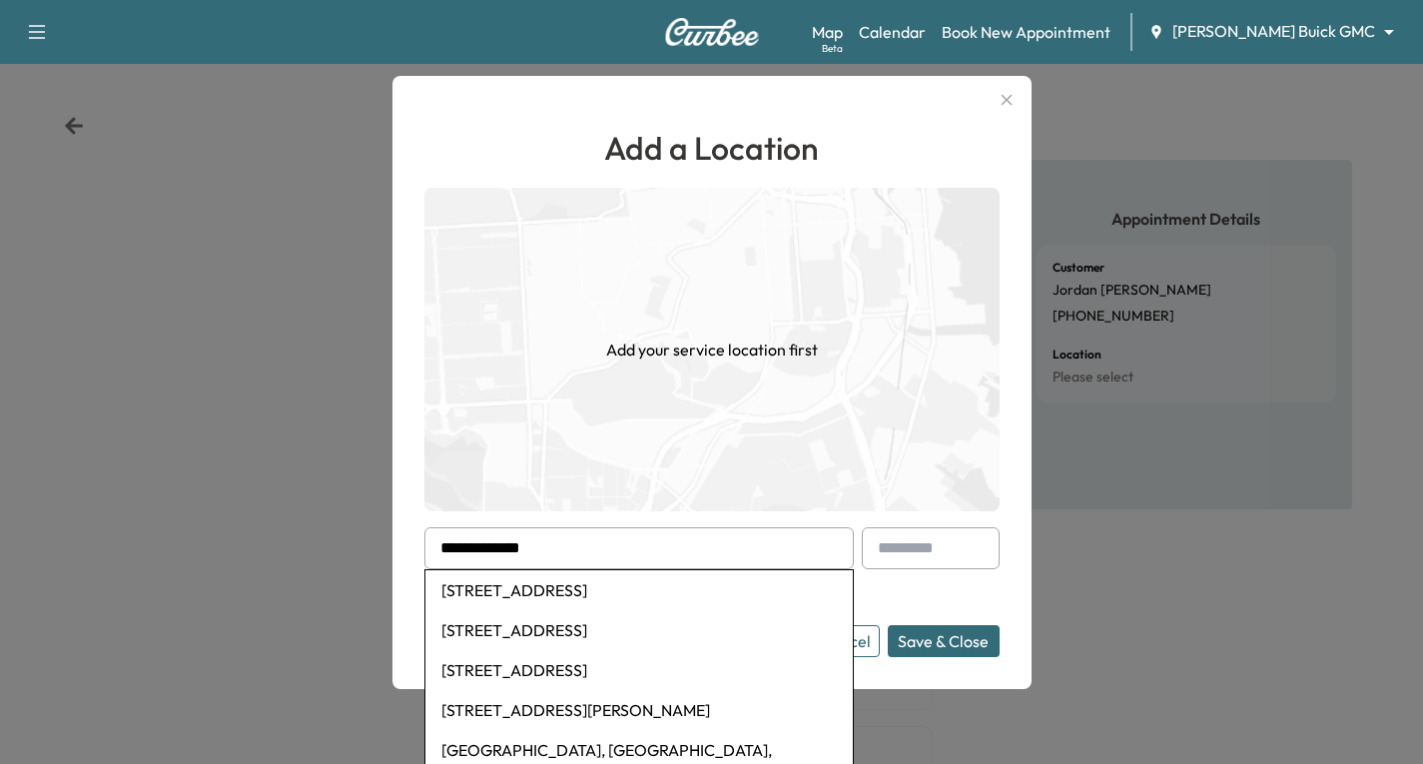
click at [546, 587] on li "[STREET_ADDRESS]" at bounding box center [638, 590] width 427 height 40
type input "**********"
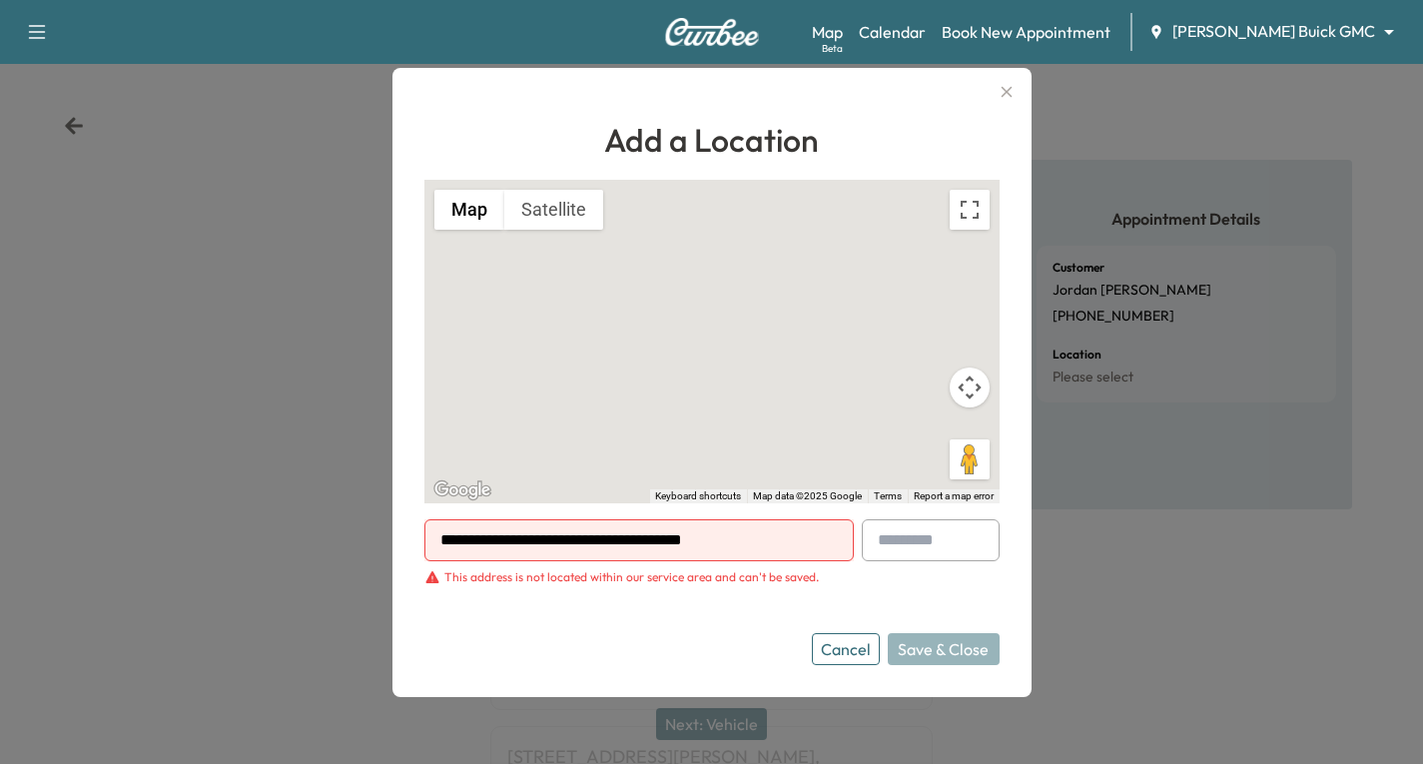
click at [1018, 95] on icon "button" at bounding box center [1006, 92] width 24 height 24
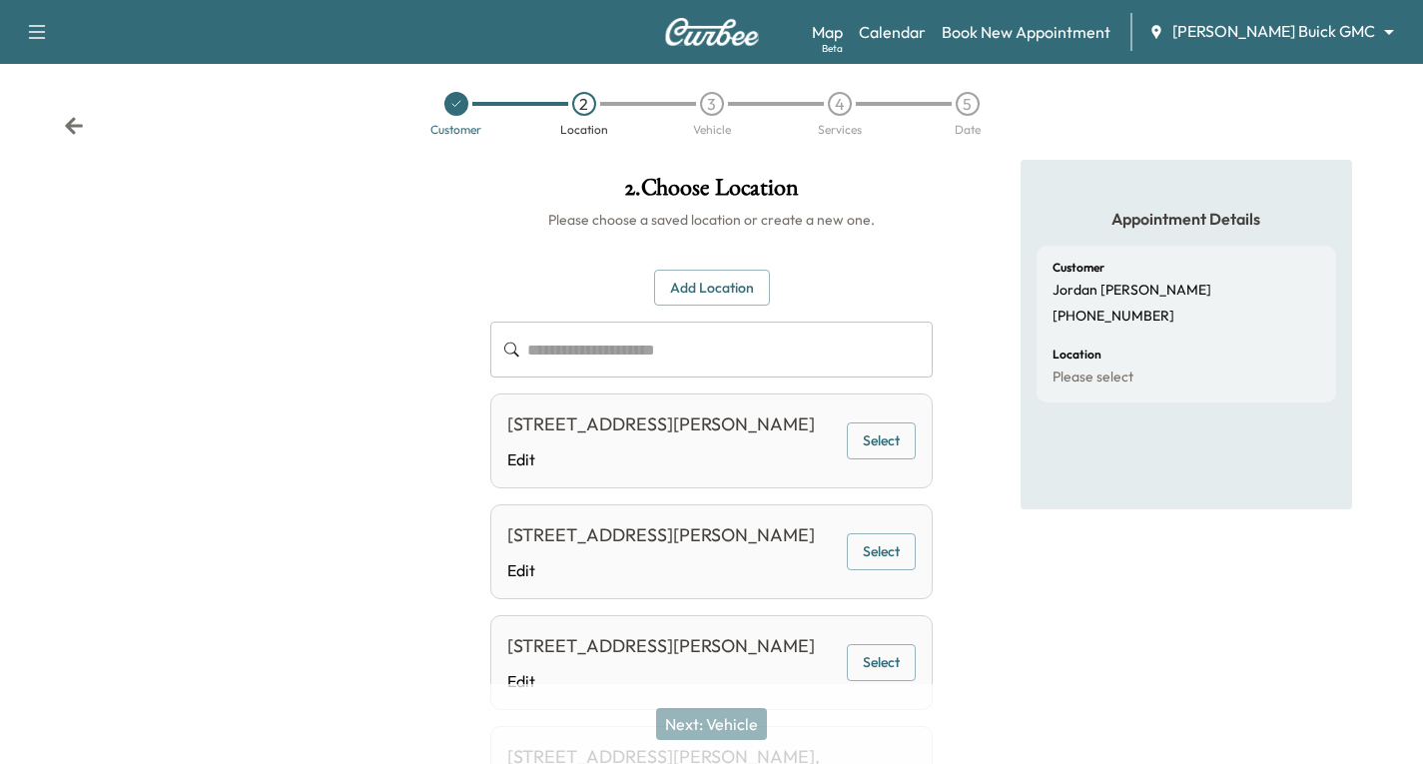
scroll to position [0, 0]
